Goal: Navigation & Orientation: Find specific page/section

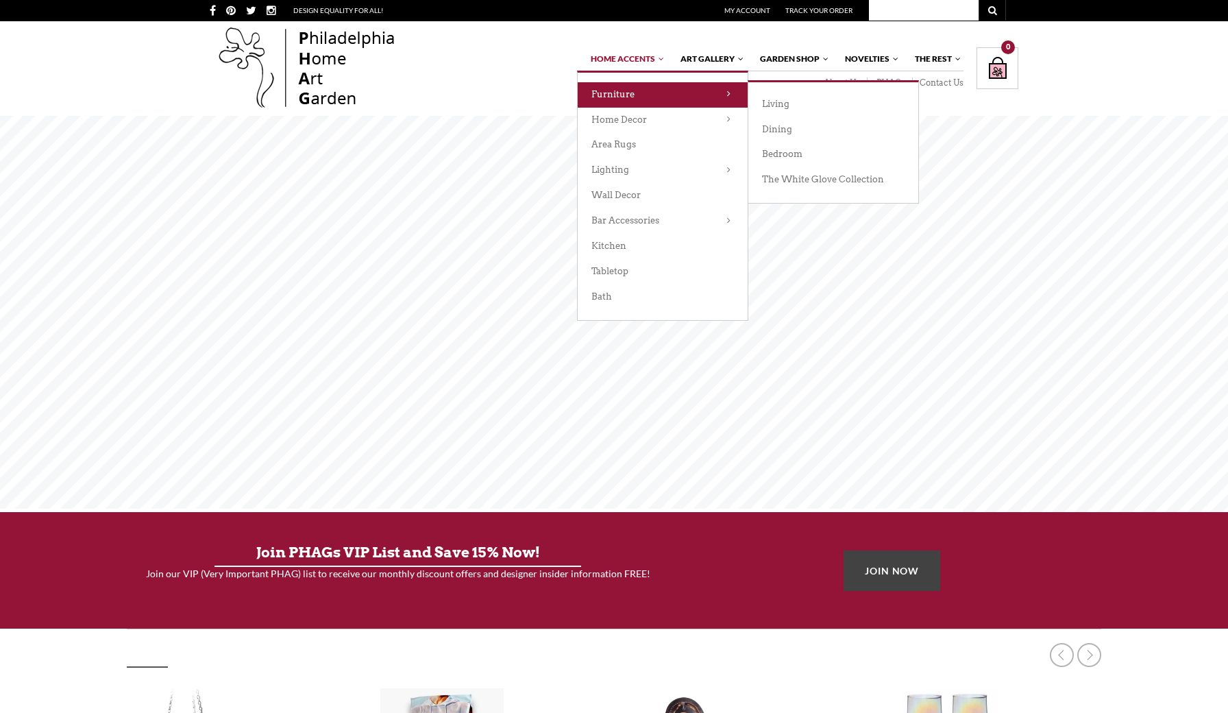
click at [655, 93] on link "Furniture" at bounding box center [663, 94] width 170 height 25
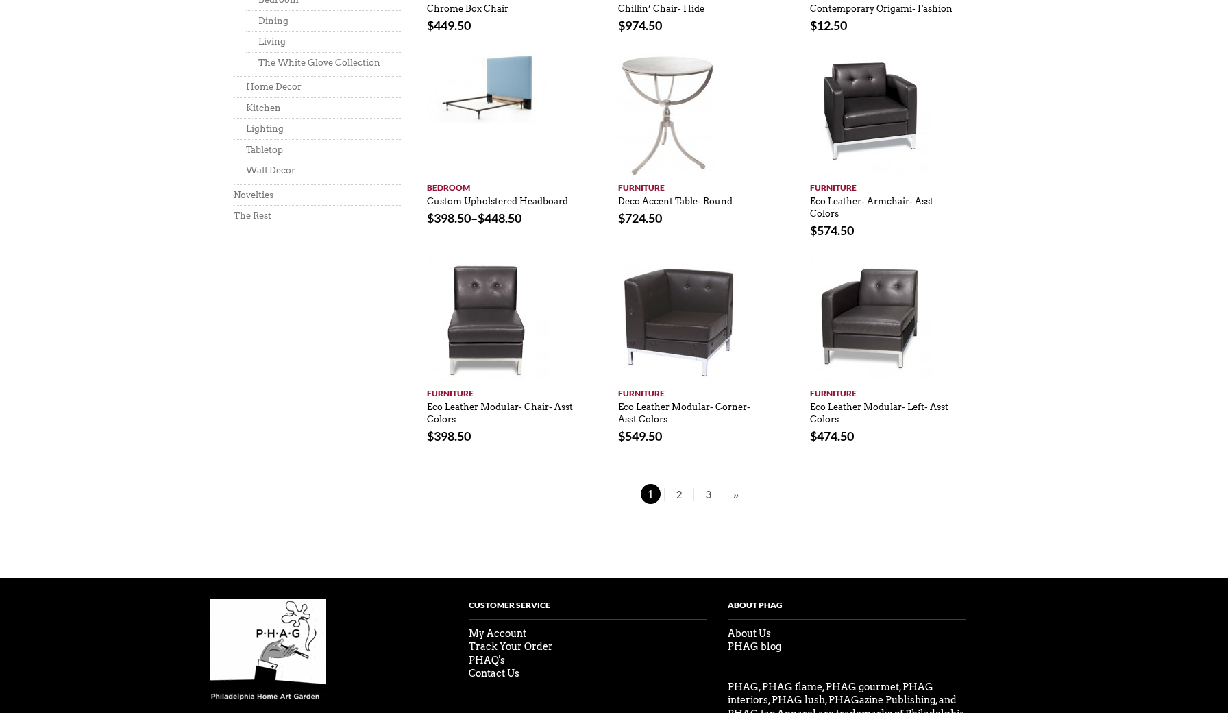
scroll to position [884, 0]
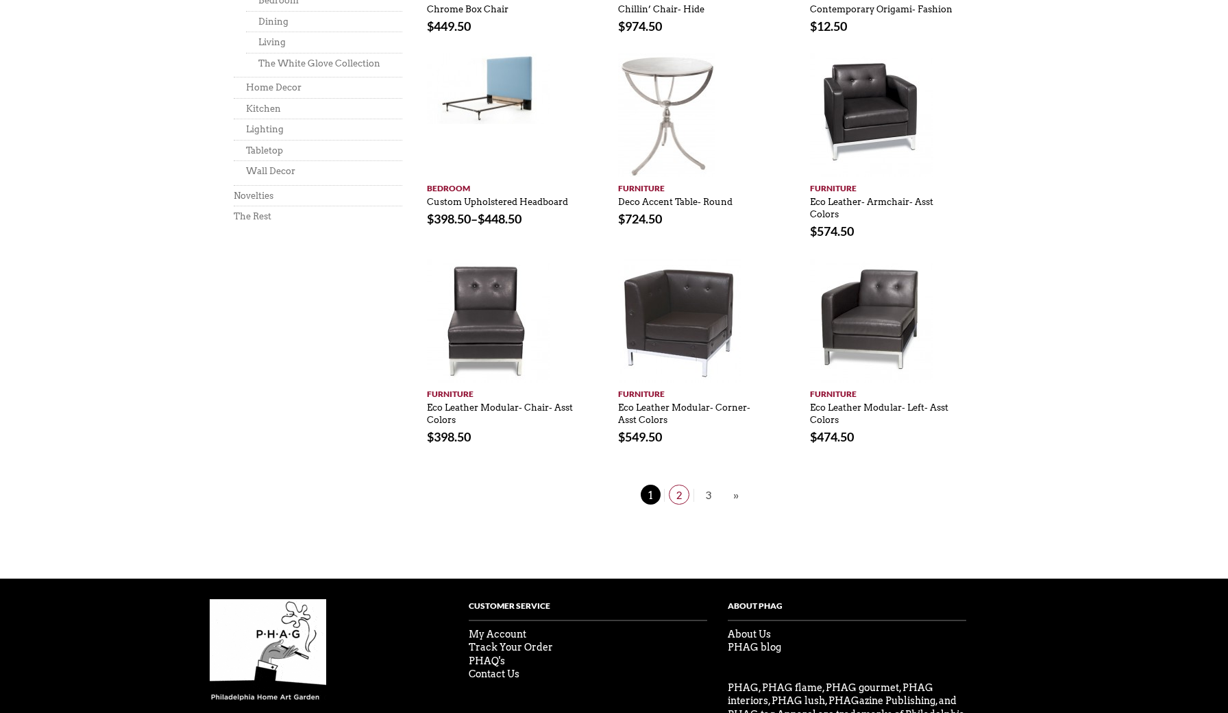
click at [685, 485] on span "2" at bounding box center [679, 495] width 21 height 20
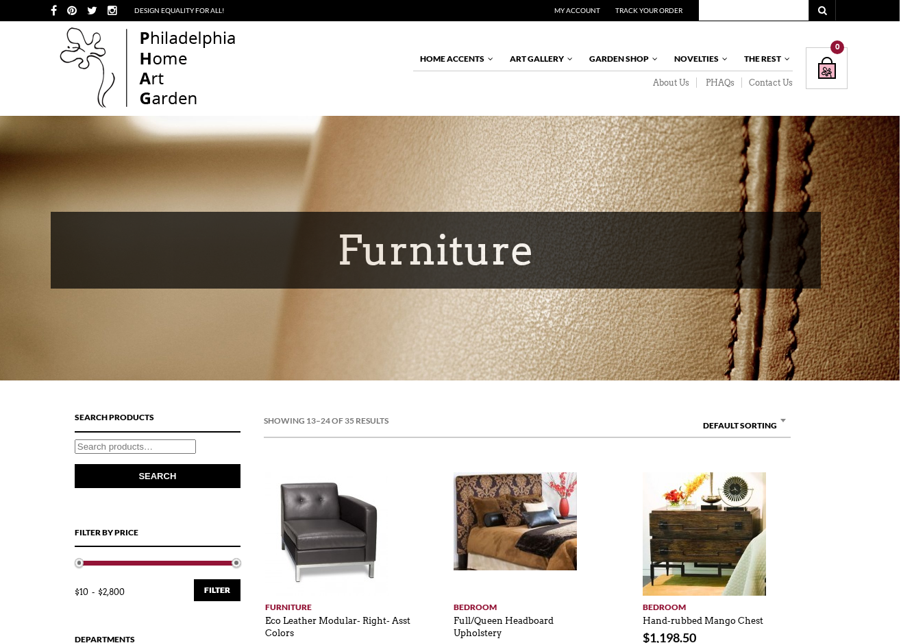
scroll to position [0, 1]
